Goal: Find specific page/section: Find specific page/section

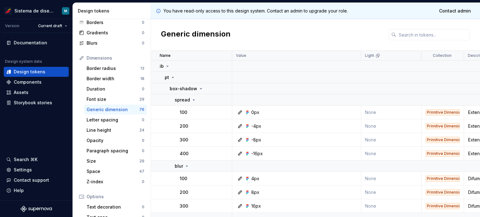
scroll to position [53, 0]
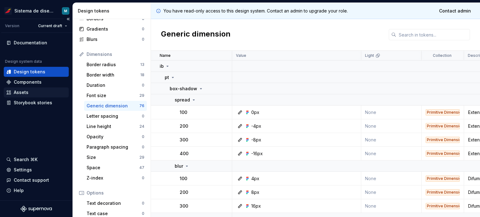
click at [44, 90] on div "Assets" at bounding box center [36, 92] width 60 height 6
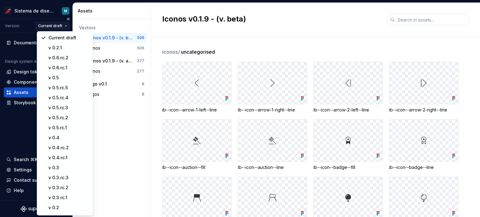
click at [59, 26] on html "Sistema de diseño Iberia M Version Current draft Documentation Design system da…" at bounding box center [240, 108] width 480 height 217
click at [73, 58] on div "v 0.6.rc.2" at bounding box center [68, 58] width 41 height 6
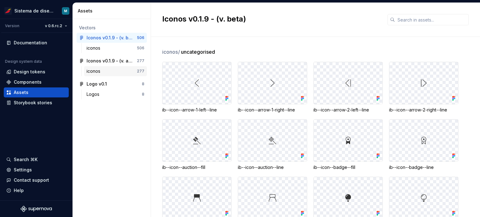
click at [112, 69] on div "iconos" at bounding box center [111, 71] width 50 height 6
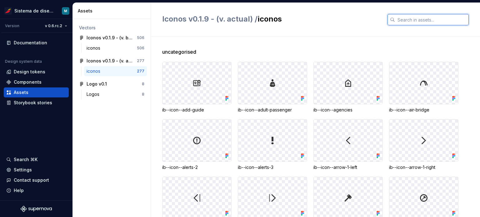
click at [445, 20] on input "text" at bounding box center [432, 19] width 74 height 11
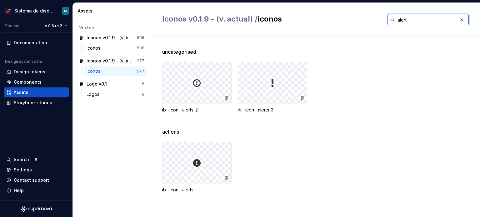
type input "alert"
click at [439, 16] on input "alert" at bounding box center [426, 19] width 62 height 11
click at [289, 151] on div "ib--icon--alerts" at bounding box center [320, 167] width 317 height 51
click at [54, 25] on html "Sistema de diseño Iberia M Version v 0.6.rc.2 Documentation Design system data …" at bounding box center [240, 108] width 480 height 217
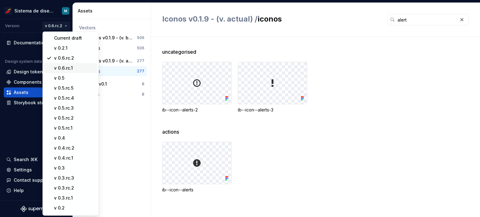
click at [67, 68] on div "v 0.6.rc.1" at bounding box center [74, 68] width 41 height 6
